Goal: Information Seeking & Learning: Learn about a topic

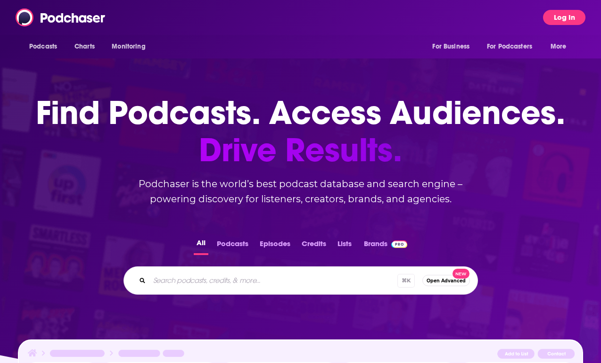
click at [568, 15] on button "Log In" at bounding box center [564, 17] width 42 height 15
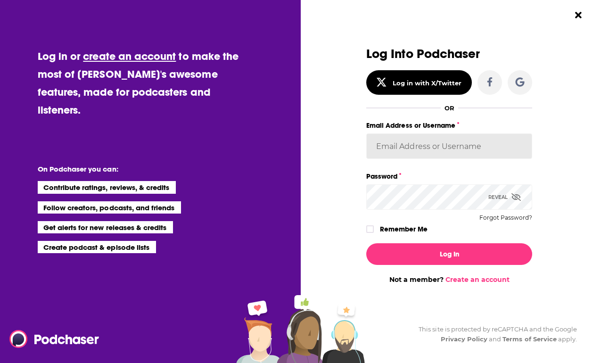
click at [403, 146] on input "Email Address or Username" at bounding box center [449, 145] width 166 height 25
type input "[EMAIL_ADDRESS][DOMAIN_NAME]"
click at [369, 224] on div "Remember Me" at bounding box center [449, 229] width 166 height 12
click at [370, 228] on icon "Dialog" at bounding box center [370, 229] width 6 height 6
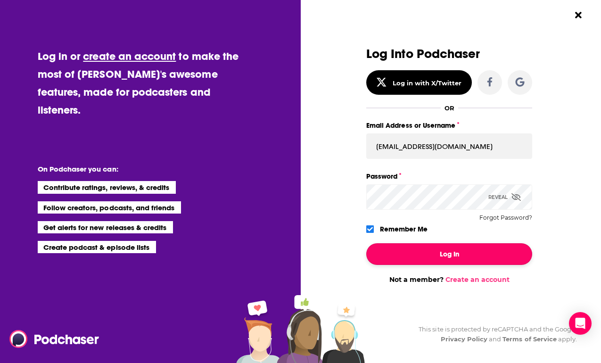
click at [439, 253] on button "Log In" at bounding box center [449, 254] width 166 height 22
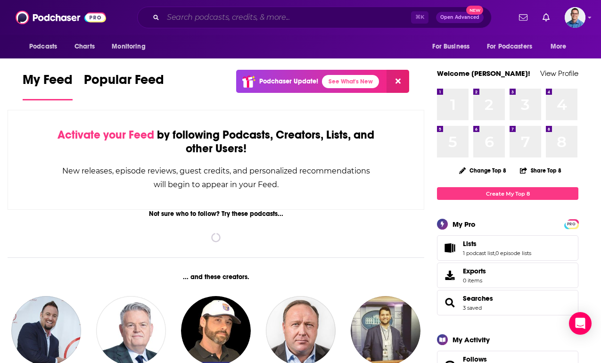
click at [193, 17] on input "Search podcasts, credits, & more..." at bounding box center [287, 17] width 248 height 15
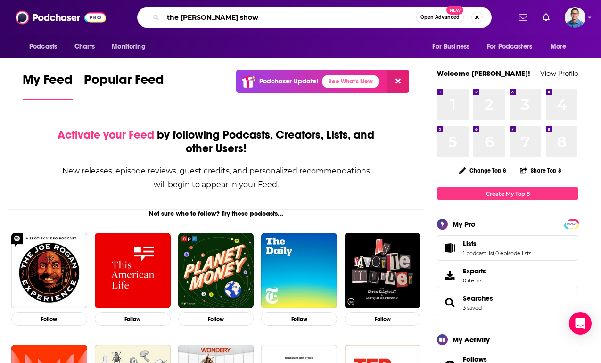
type input "the [PERSON_NAME] show"
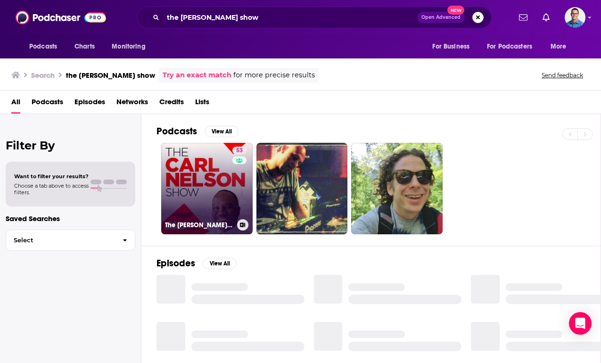
click at [206, 166] on link "53 The [PERSON_NAME] Show" at bounding box center [206, 188] width 91 height 91
